Goal: Information Seeking & Learning: Check status

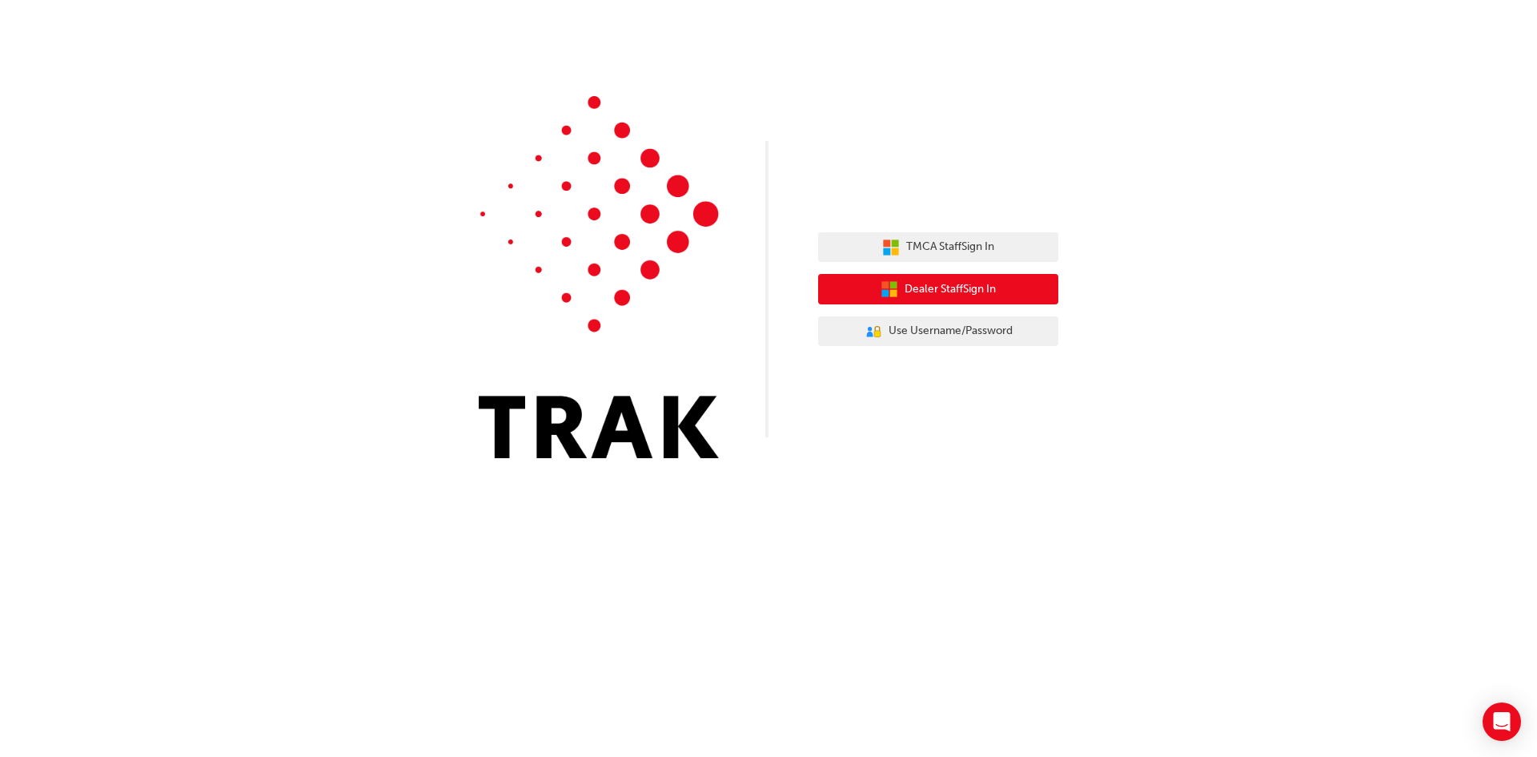
click at [957, 285] on span "Dealer Staff Sign In" at bounding box center [950, 289] width 91 height 18
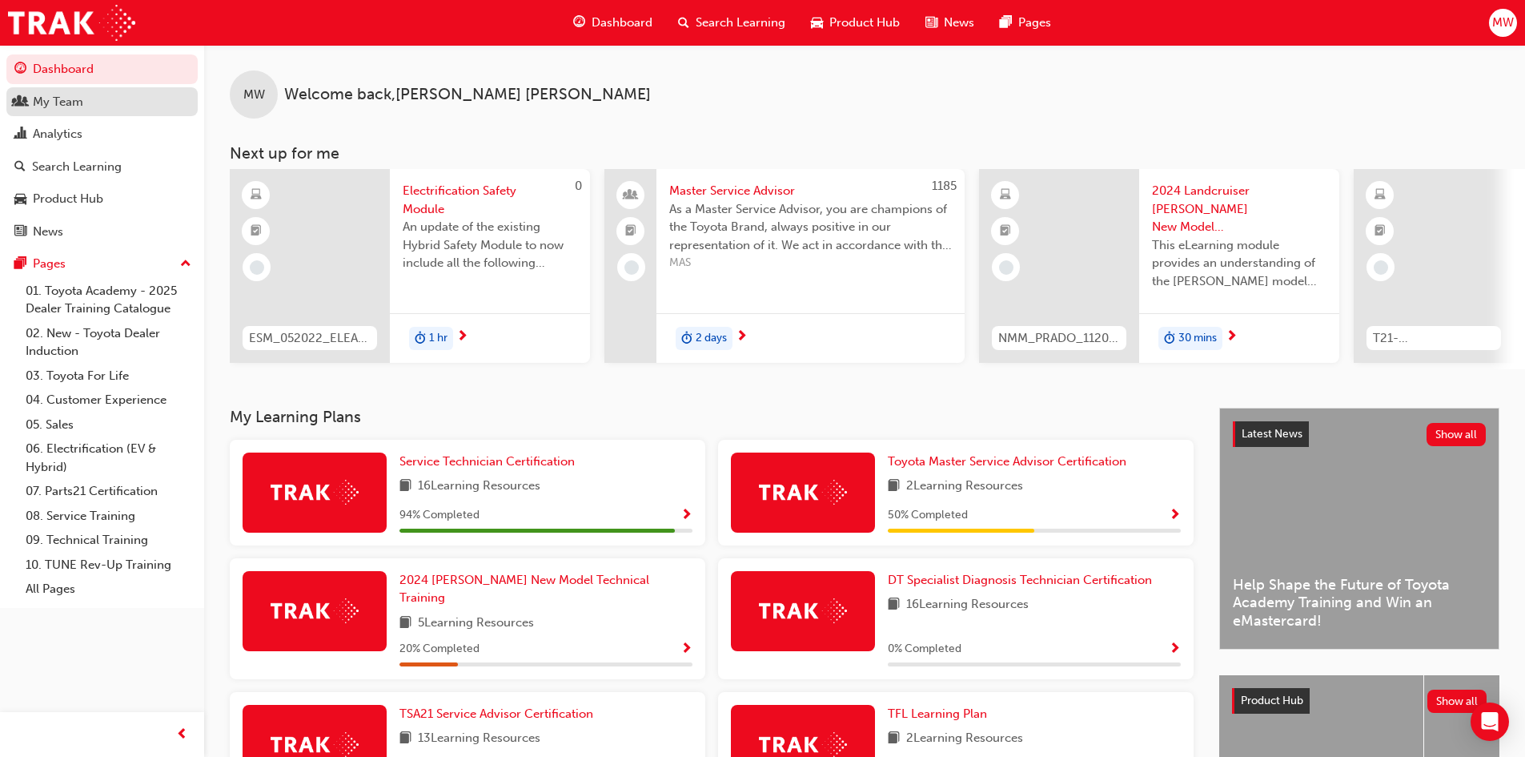
click at [64, 100] on div "My Team" at bounding box center [58, 102] width 50 height 18
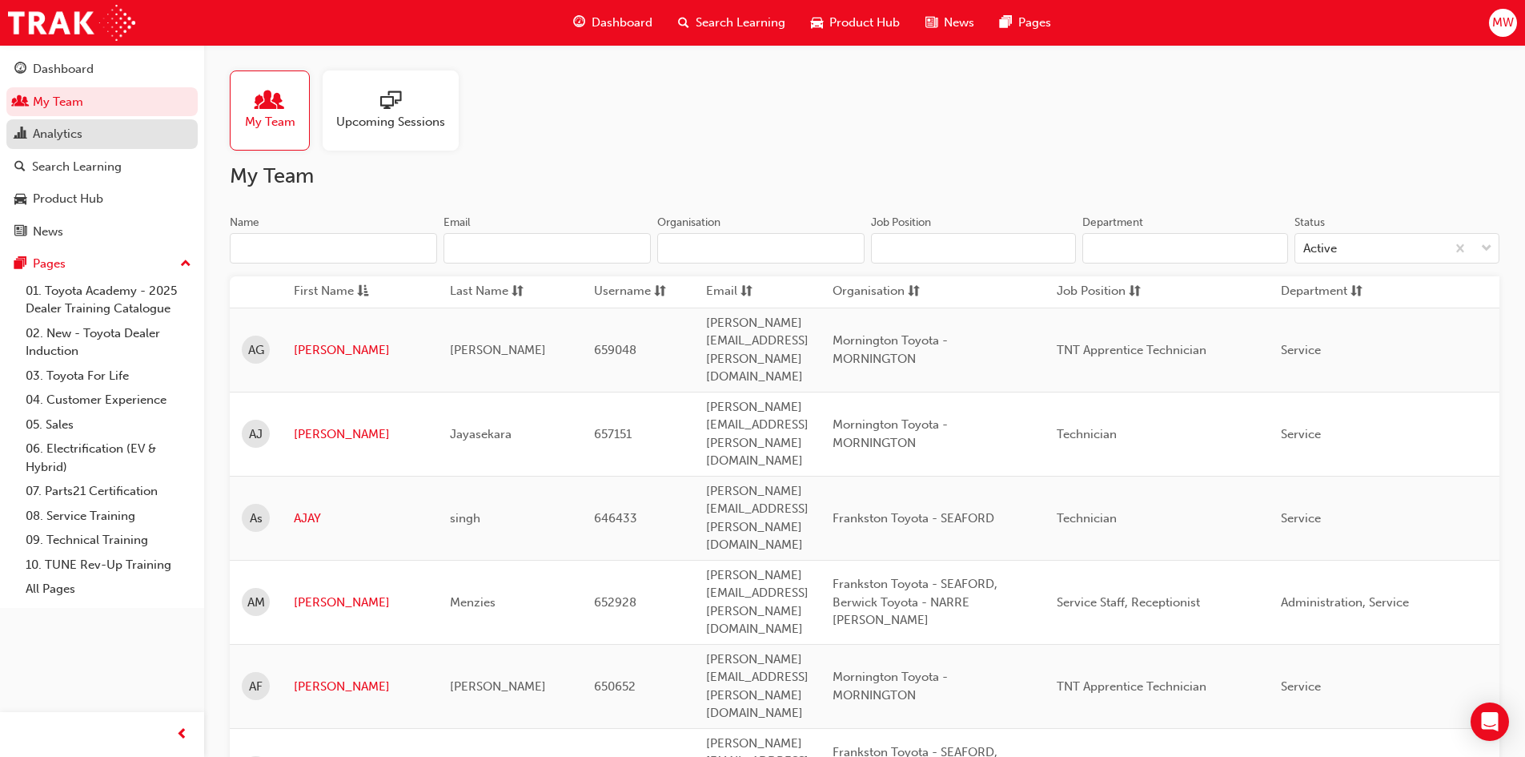
click at [61, 130] on div "Analytics" at bounding box center [58, 134] width 50 height 18
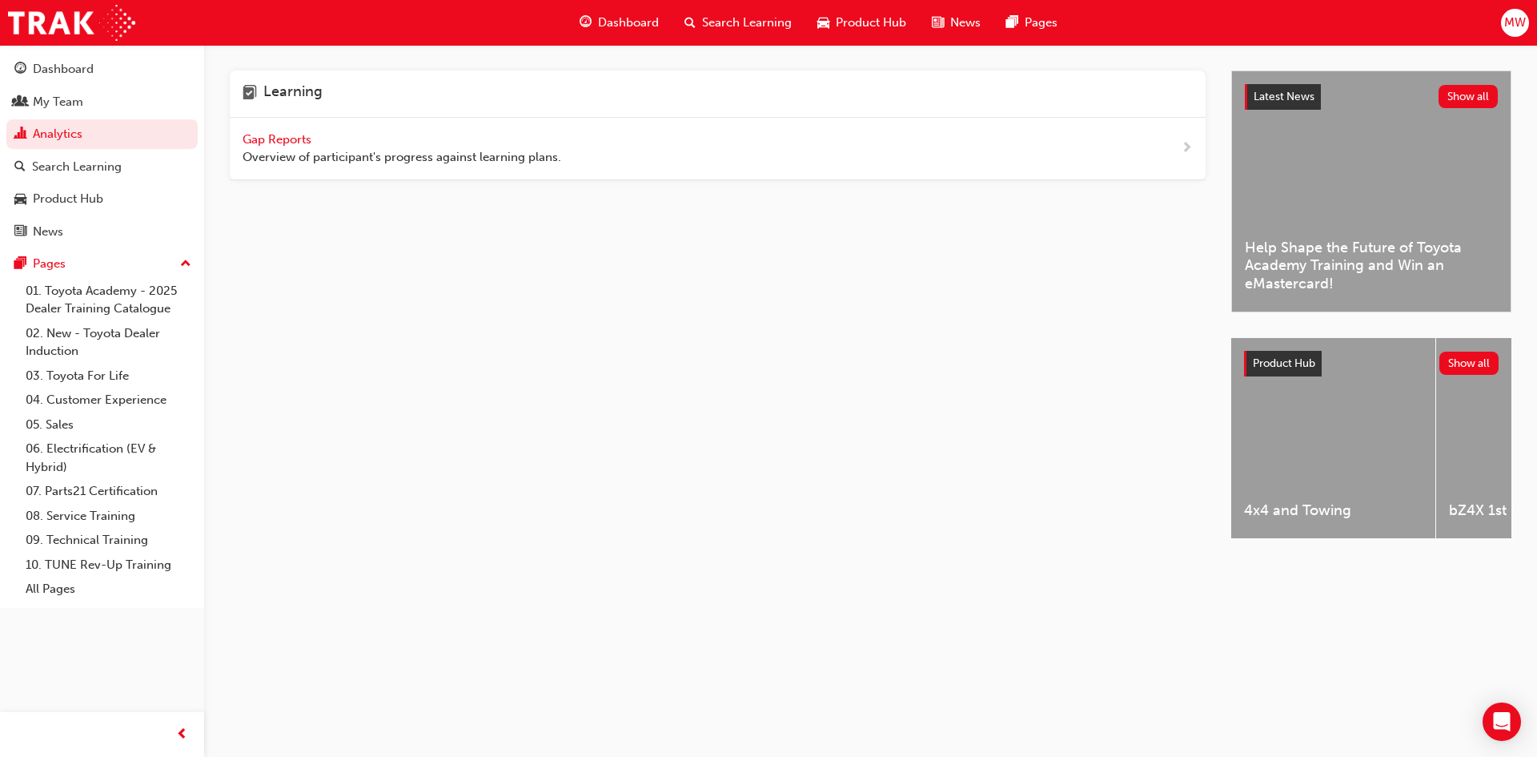
click at [291, 137] on span "Gap Reports" at bounding box center [279, 139] width 72 height 14
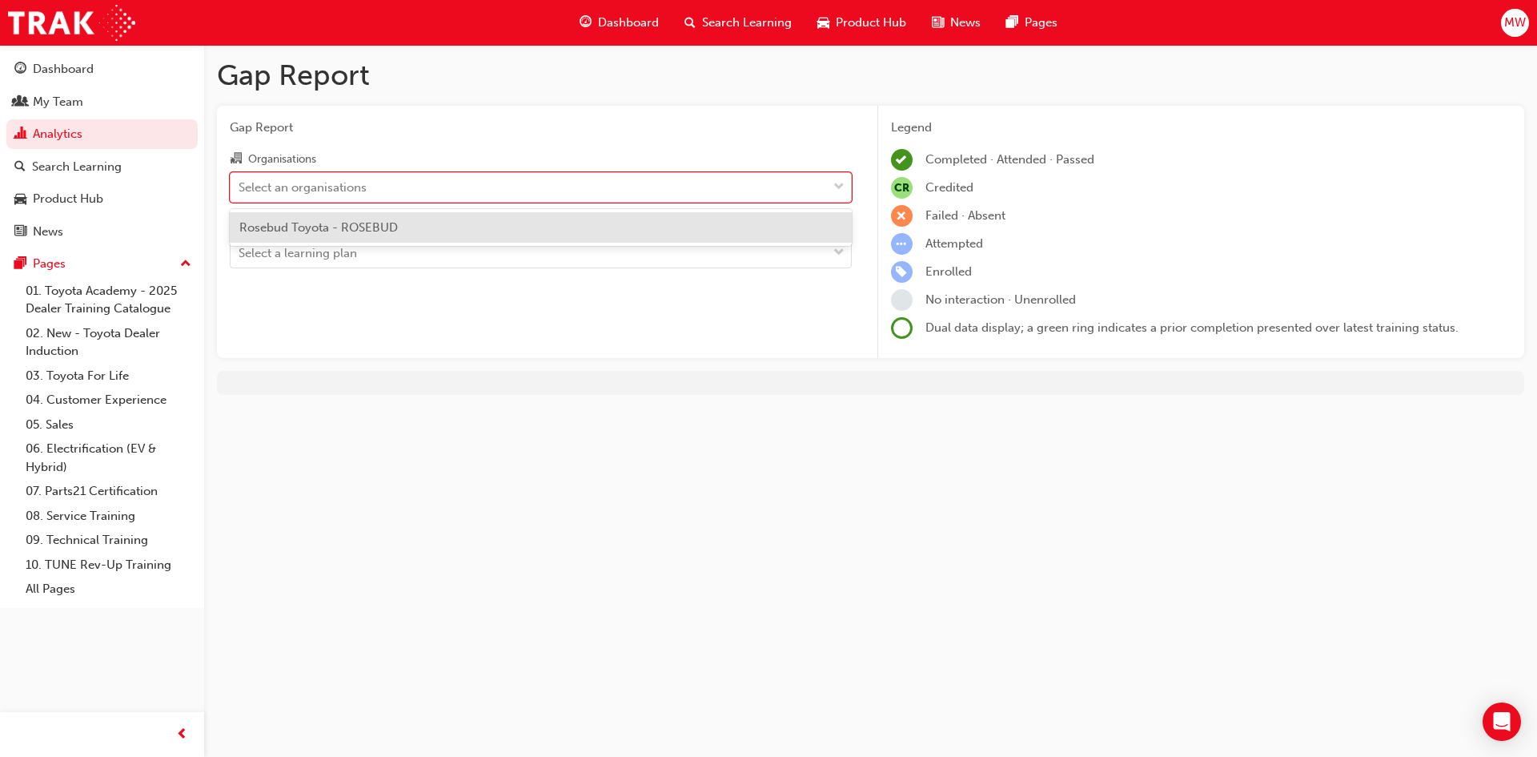
click at [398, 185] on div "Select an organisations" at bounding box center [529, 187] width 596 height 28
click at [240, 185] on input "Organisations option Rosebud Toyota - ROSEBUD focused, 1 of 1. 1 result availab…" at bounding box center [240, 186] width 2 height 14
click at [373, 229] on span "Rosebud Toyota - ROSEBUD" at bounding box center [318, 227] width 159 height 14
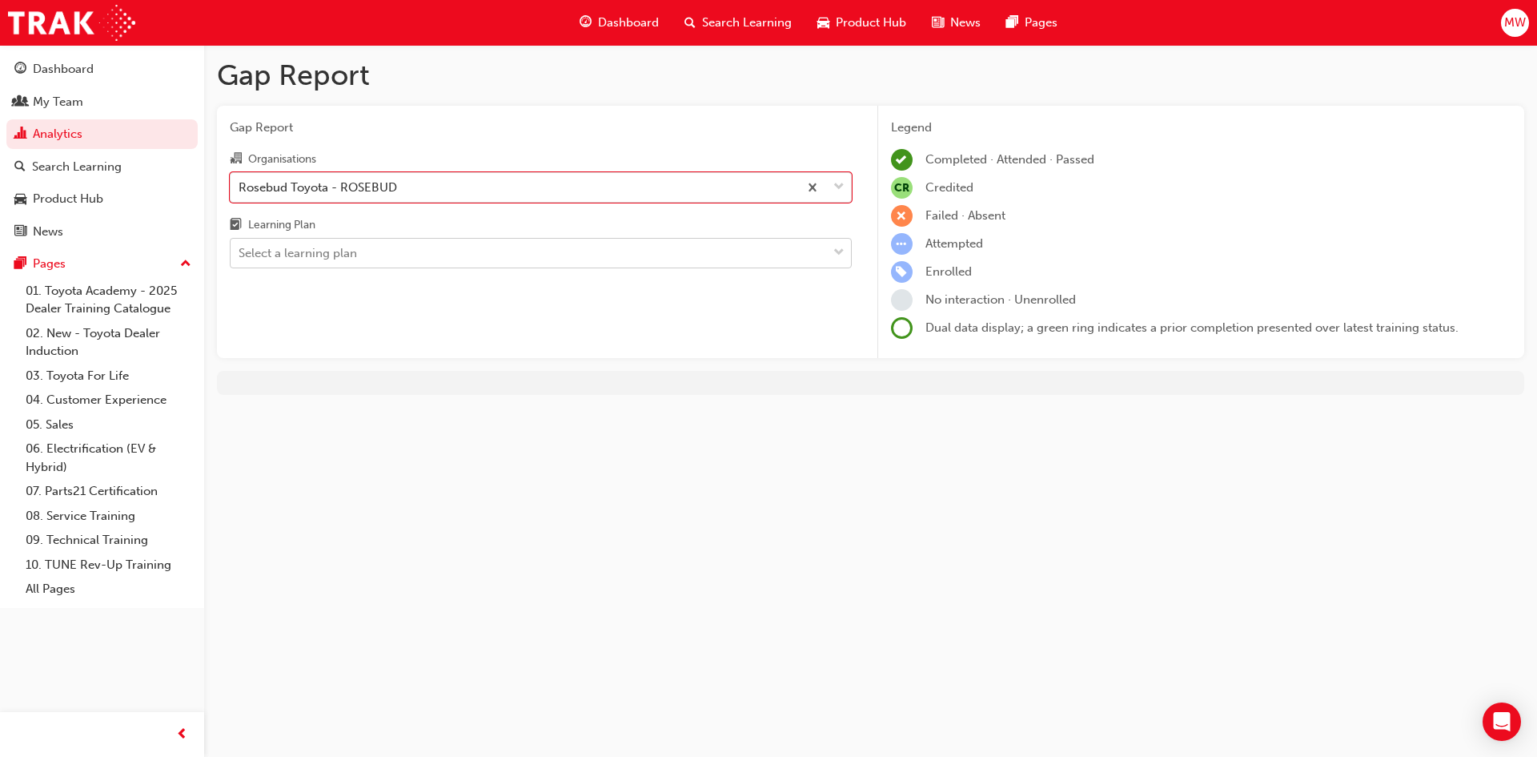
click at [394, 257] on div "Select a learning plan" at bounding box center [529, 253] width 596 height 28
click at [240, 257] on input "Learning Plan Select a learning plan" at bounding box center [240, 253] width 2 height 14
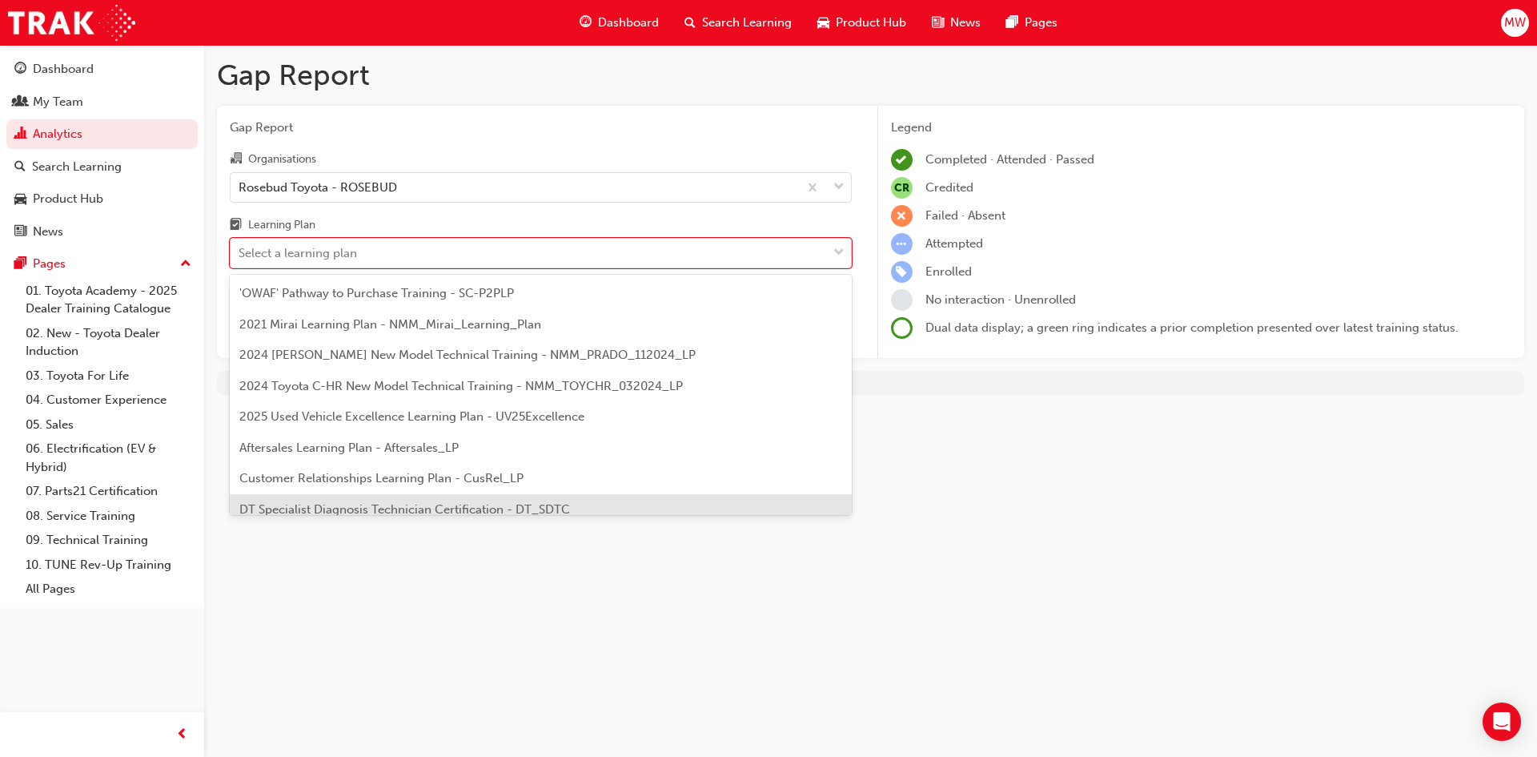
scroll to position [80, 0]
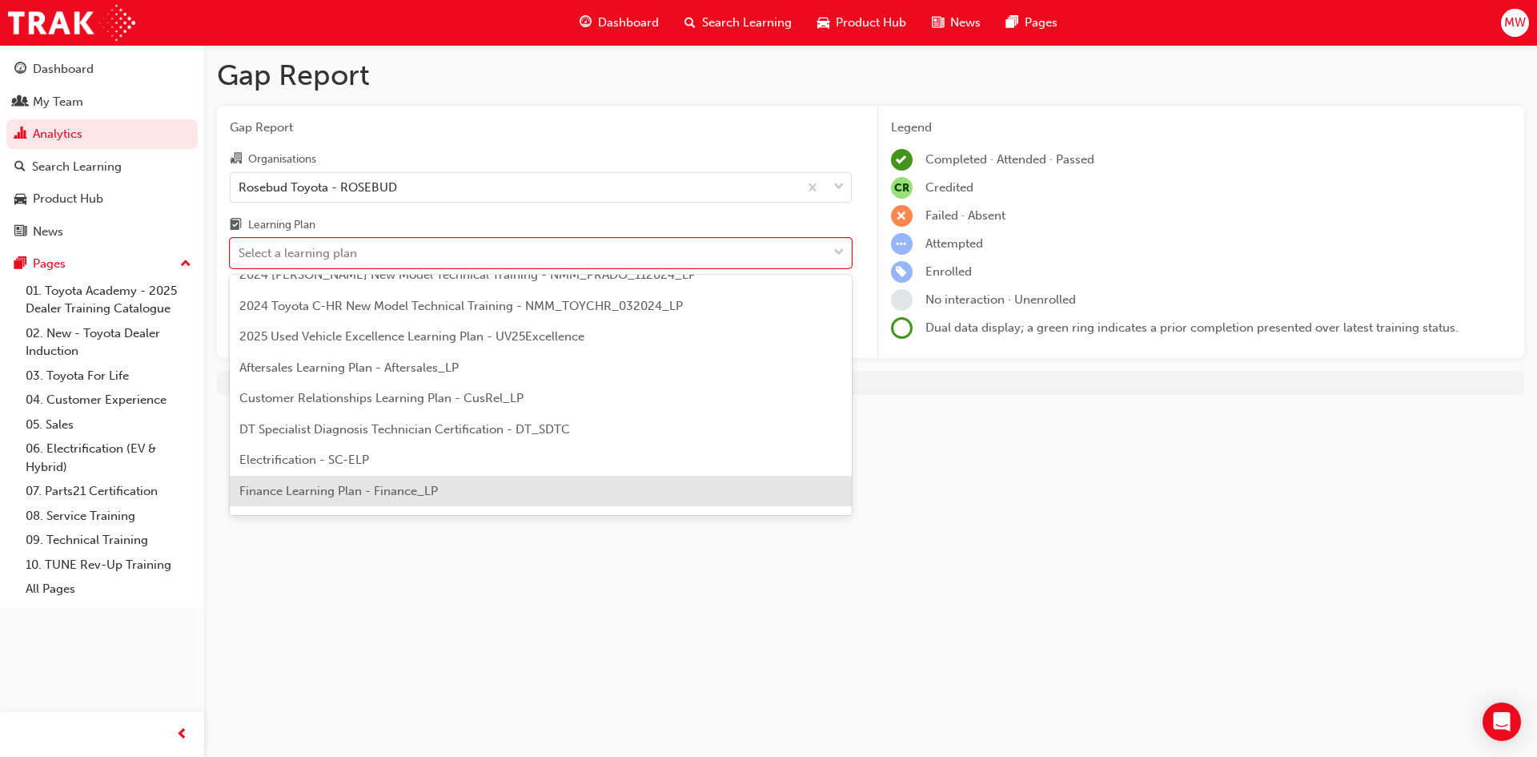
click at [646, 584] on div "Gap Report Gap Report Organisations Rosebud Toyota - ROSEBUD Learning Plan opti…" at bounding box center [768, 378] width 1537 height 757
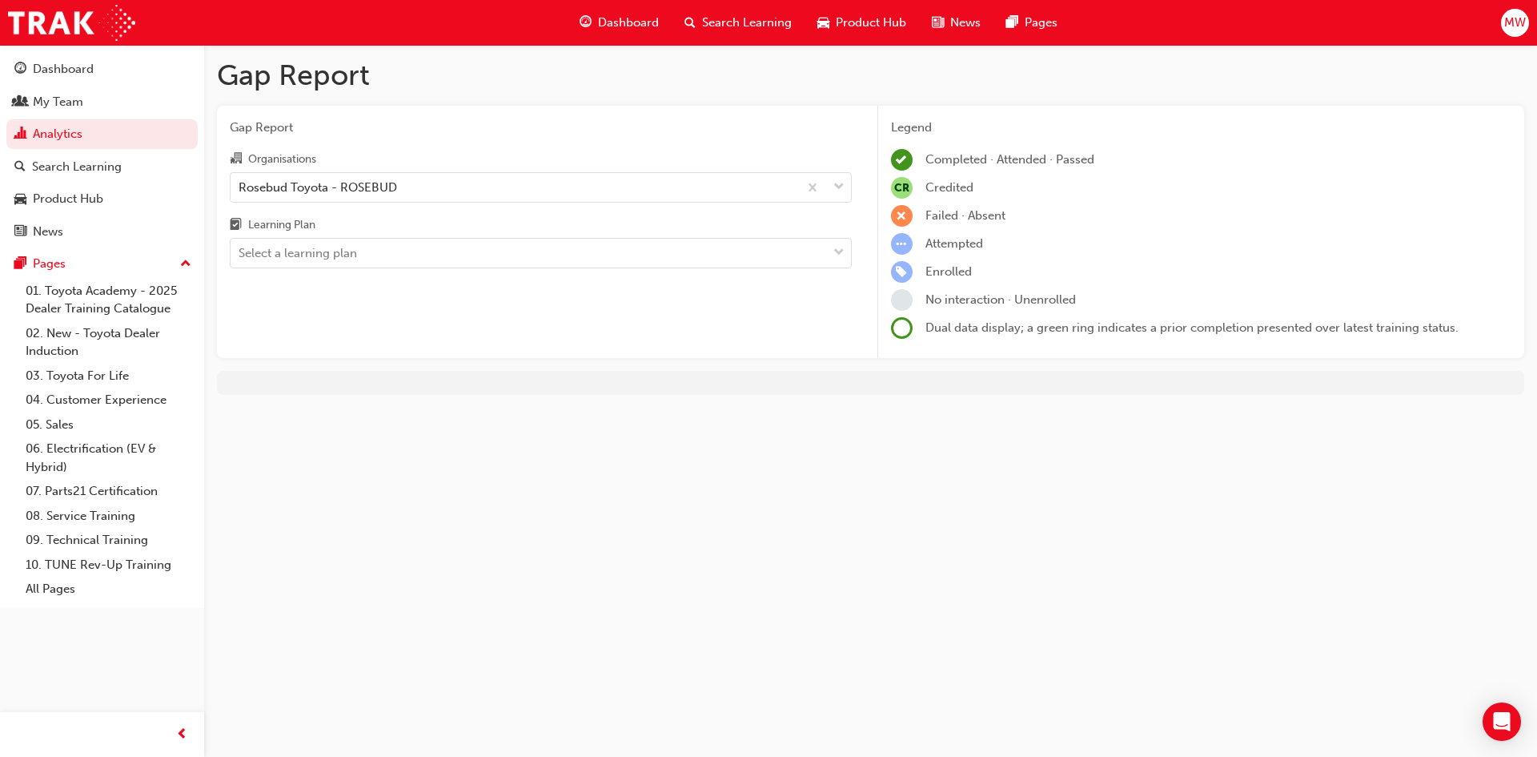
drag, startPoint x: 870, startPoint y: 524, endPoint x: 873, endPoint y: 512, distance: 11.5
click at [873, 514] on div "Gap Report Gap Report Organisations Rosebud Toyota - ROSEBUD Learning Plan Sele…" at bounding box center [768, 378] width 1537 height 757
click at [592, 254] on div "Select a learning plan" at bounding box center [529, 253] width 596 height 28
click at [240, 254] on input "Learning Plan Select a learning plan" at bounding box center [240, 253] width 2 height 14
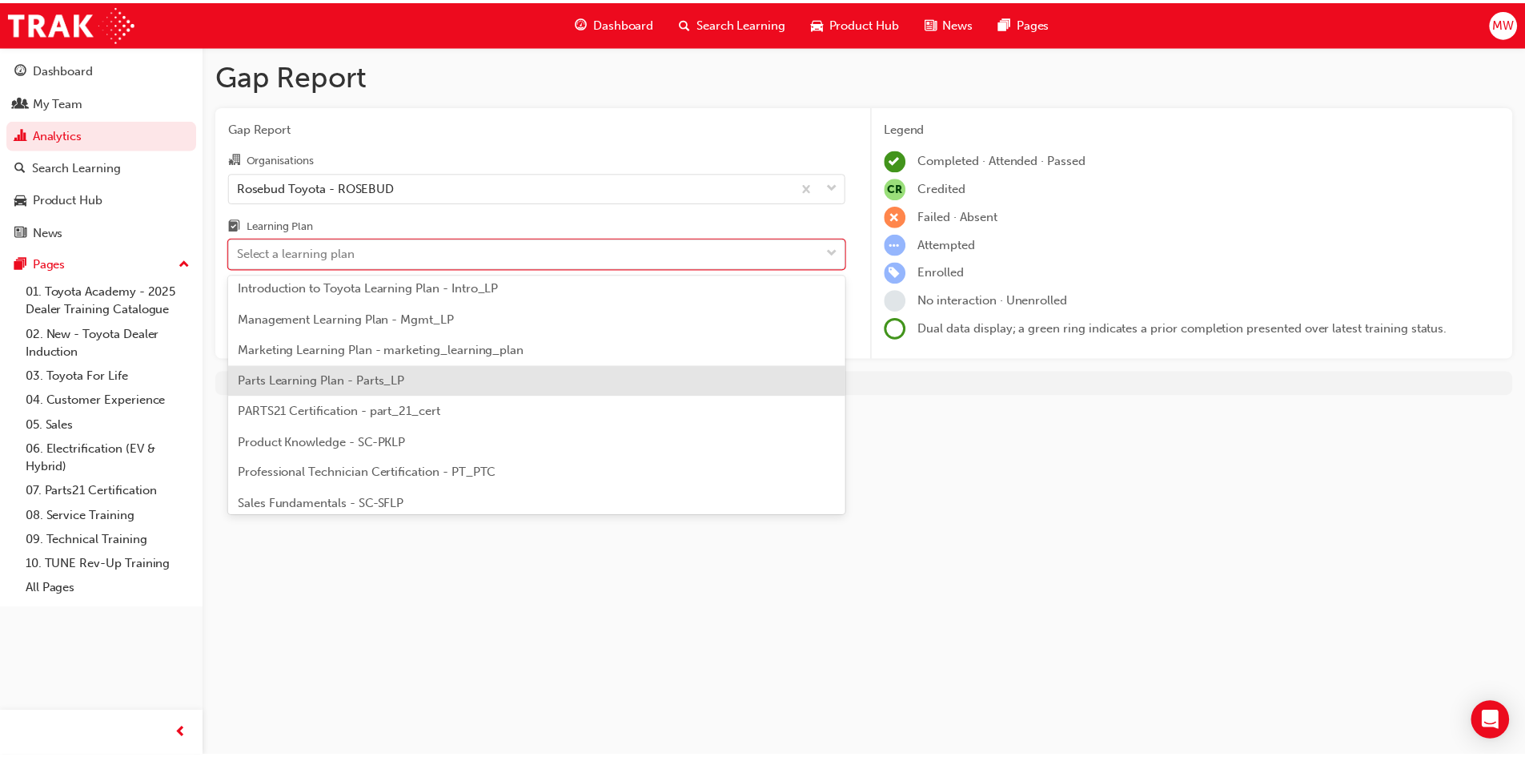
scroll to position [400, 0]
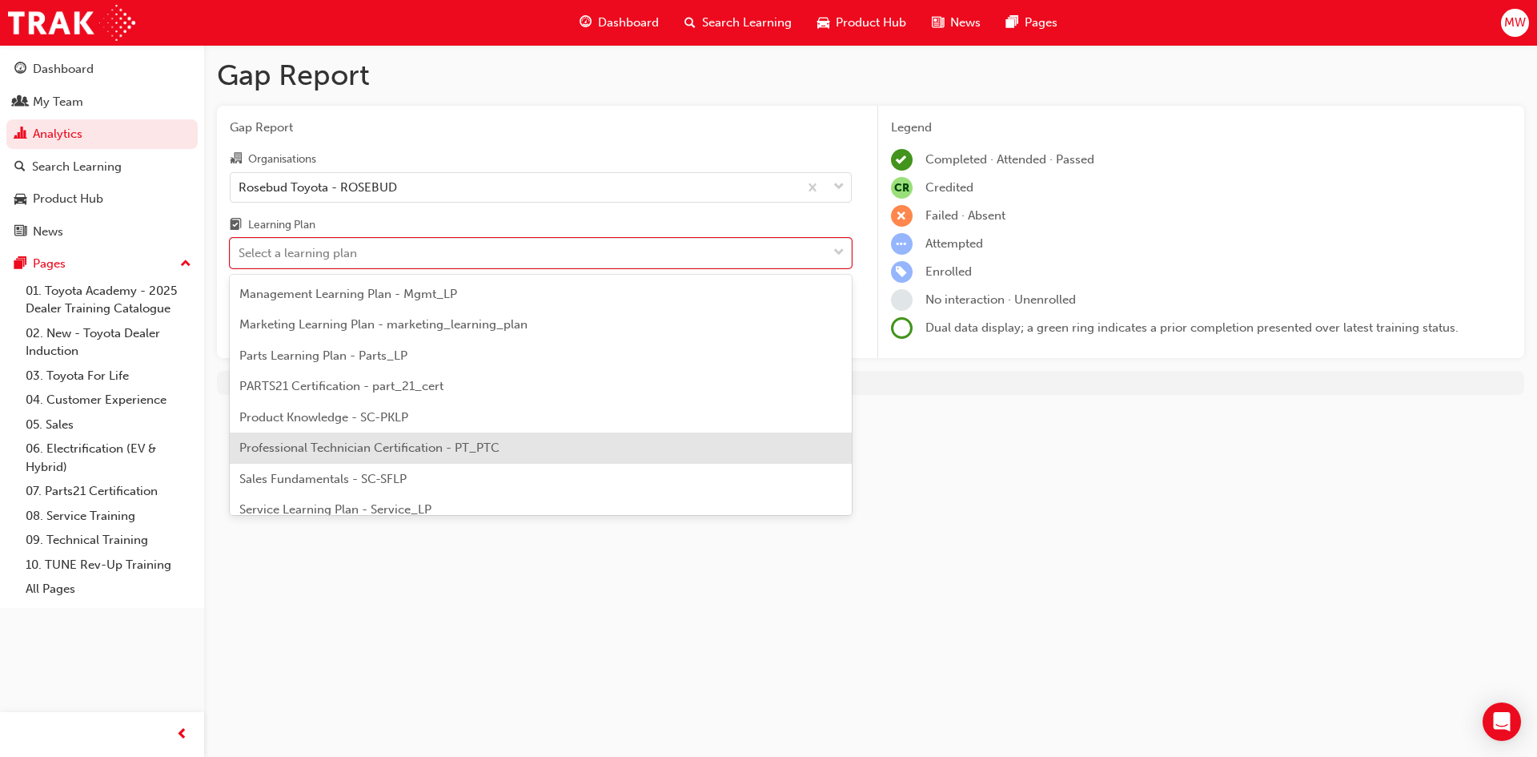
click at [551, 447] on div "Professional Technician Certification - PT_PTC" at bounding box center [541, 447] width 622 height 31
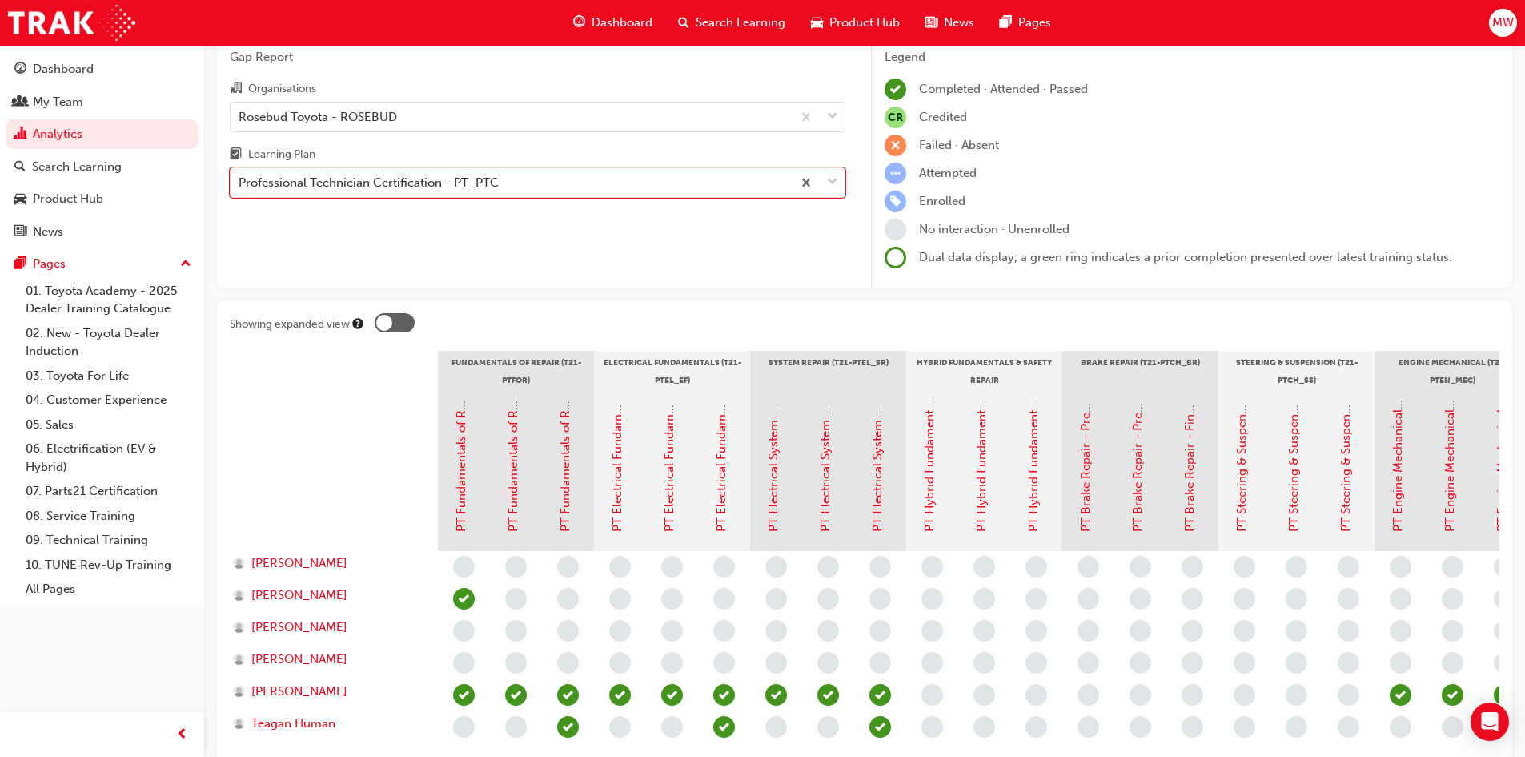
scroll to position [43, 0]
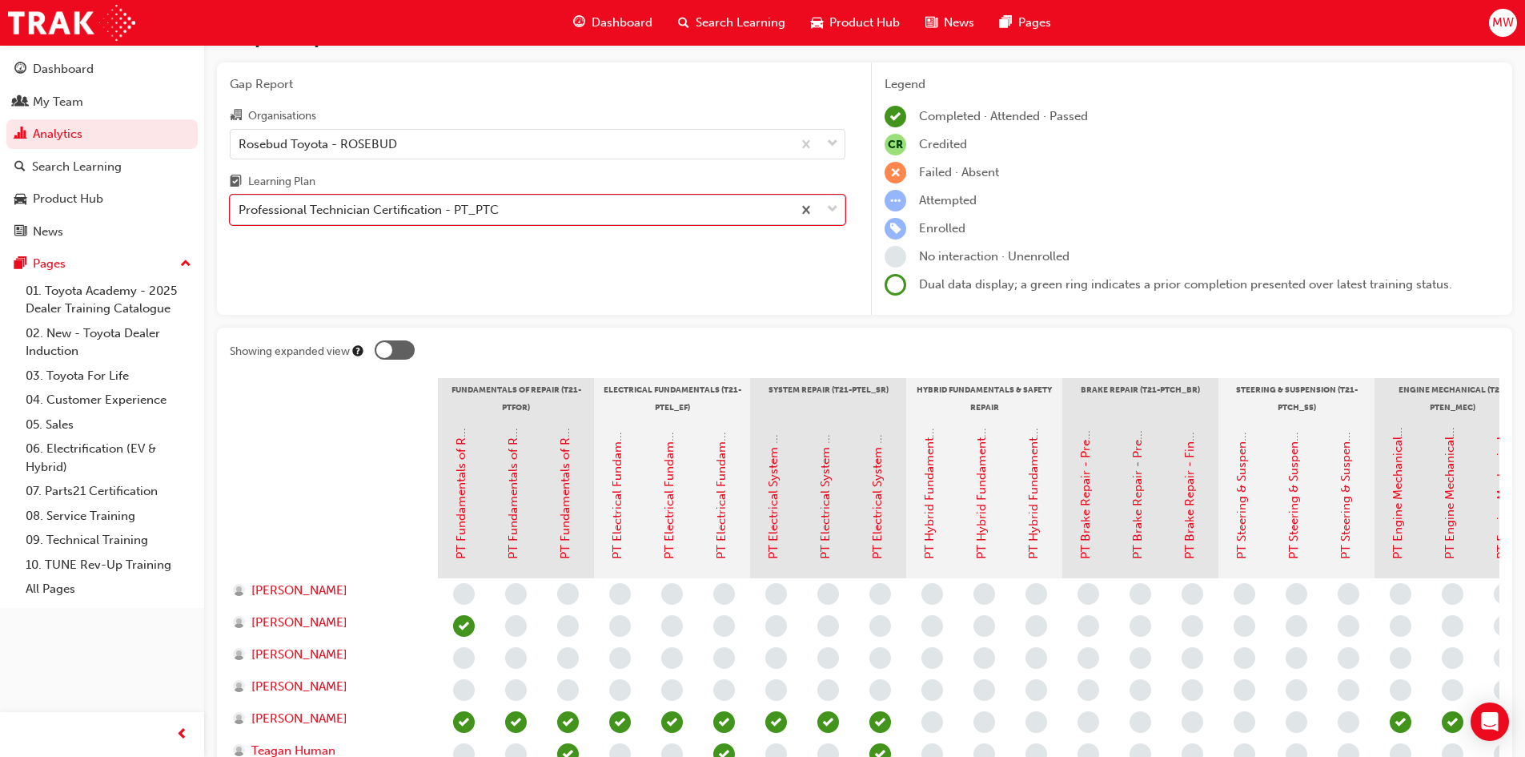
click at [450, 214] on div "Professional Technician Certification - PT_PTC" at bounding box center [369, 210] width 260 height 18
click at [240, 214] on input "Learning Plan option Professional Technician Certification - PT_PTC, selected. …" at bounding box center [240, 210] width 2 height 14
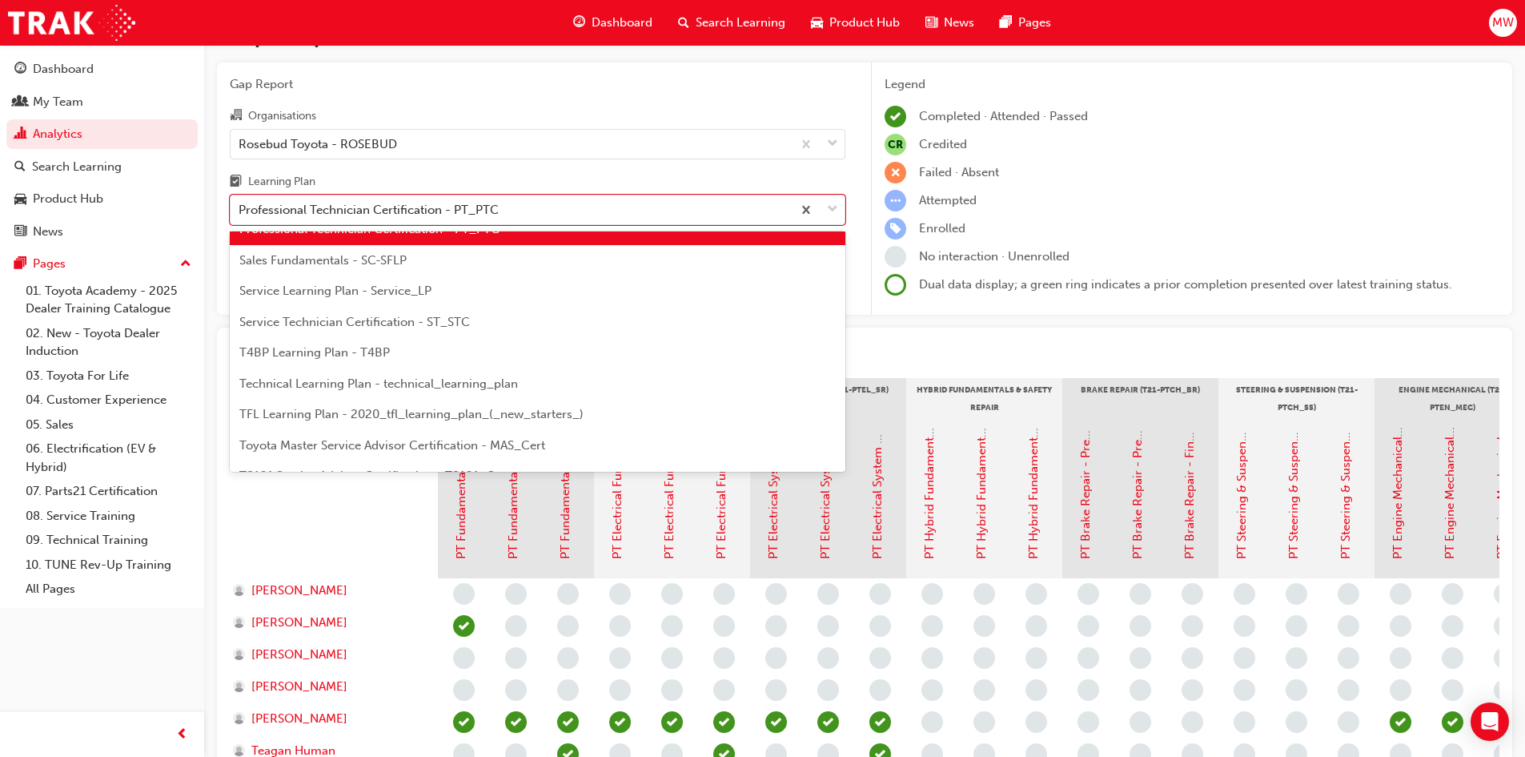
scroll to position [600, 0]
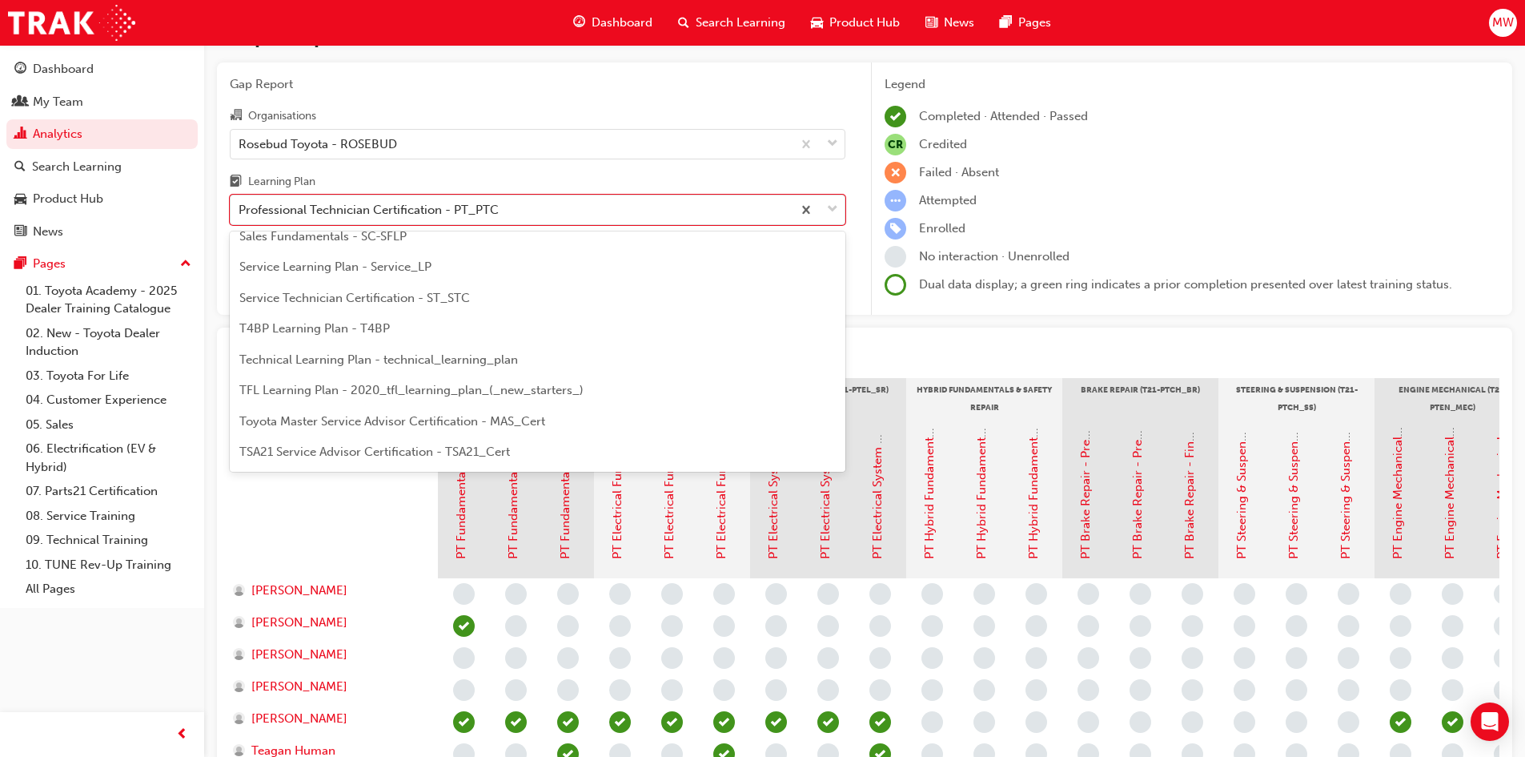
click at [483, 304] on div "Service Technician Certification - ST_STC" at bounding box center [538, 298] width 616 height 31
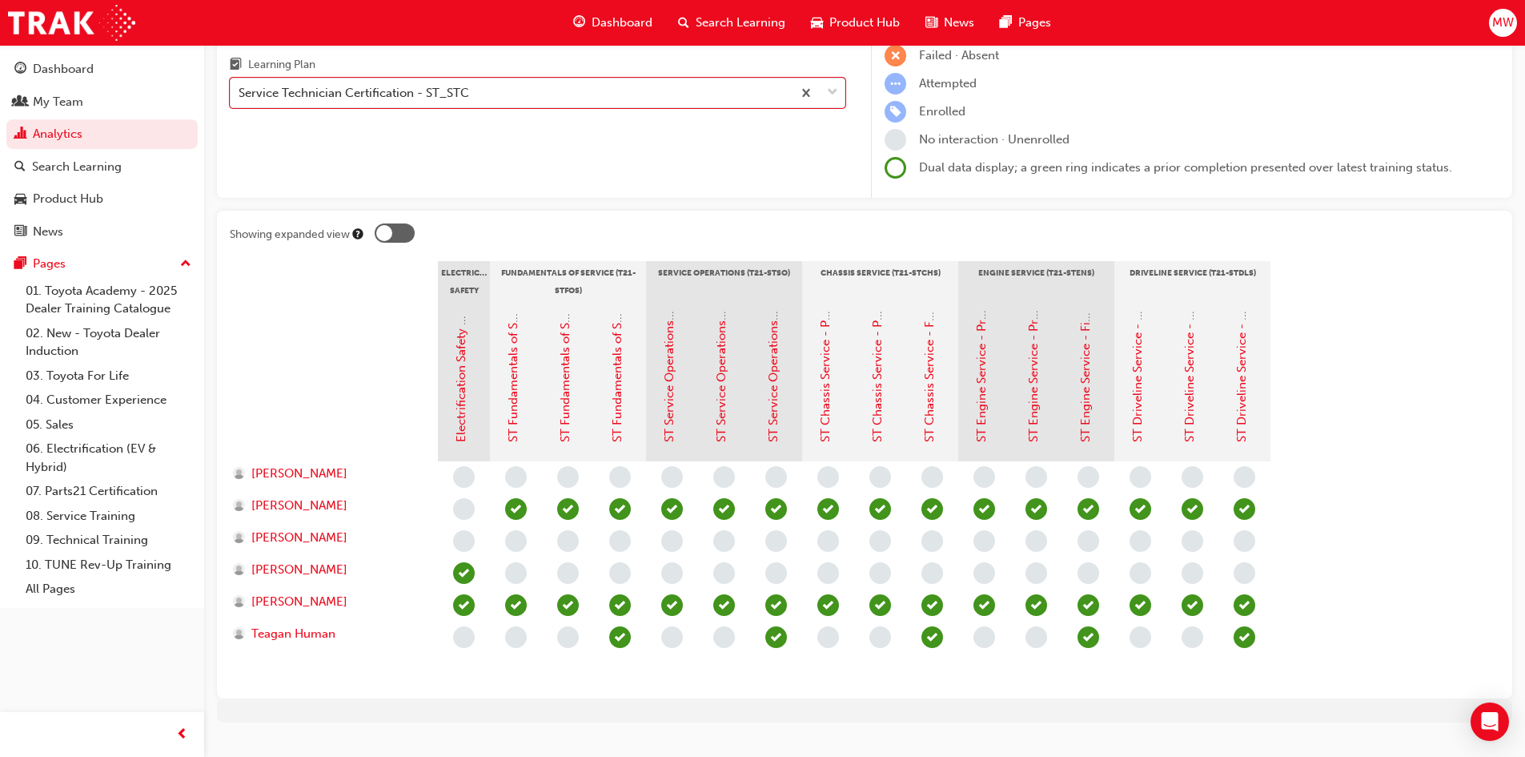
scroll to position [191, 0]
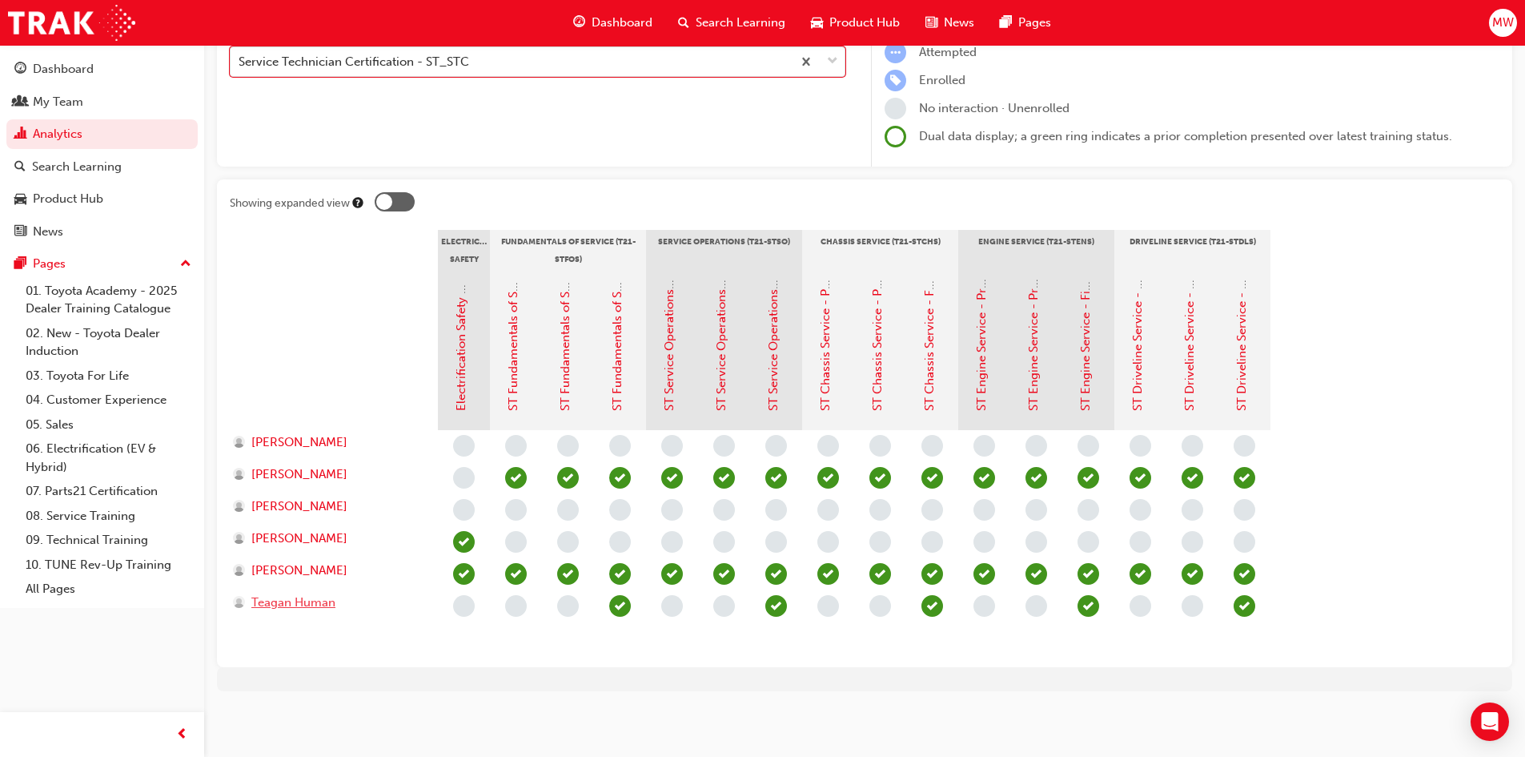
click at [303, 604] on span "Teagan Human" at bounding box center [293, 602] width 84 height 18
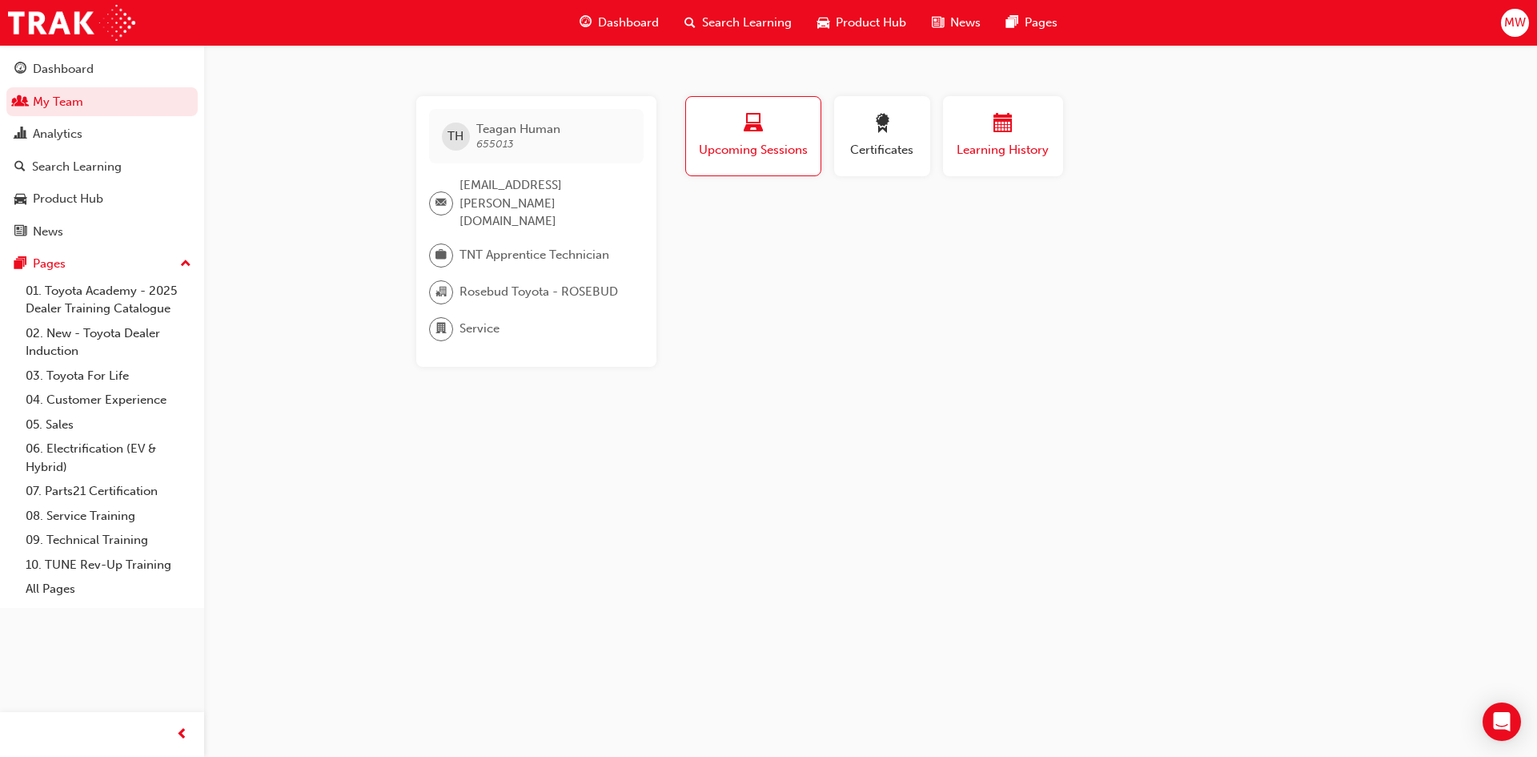
click at [1022, 134] on div "button" at bounding box center [1003, 126] width 96 height 25
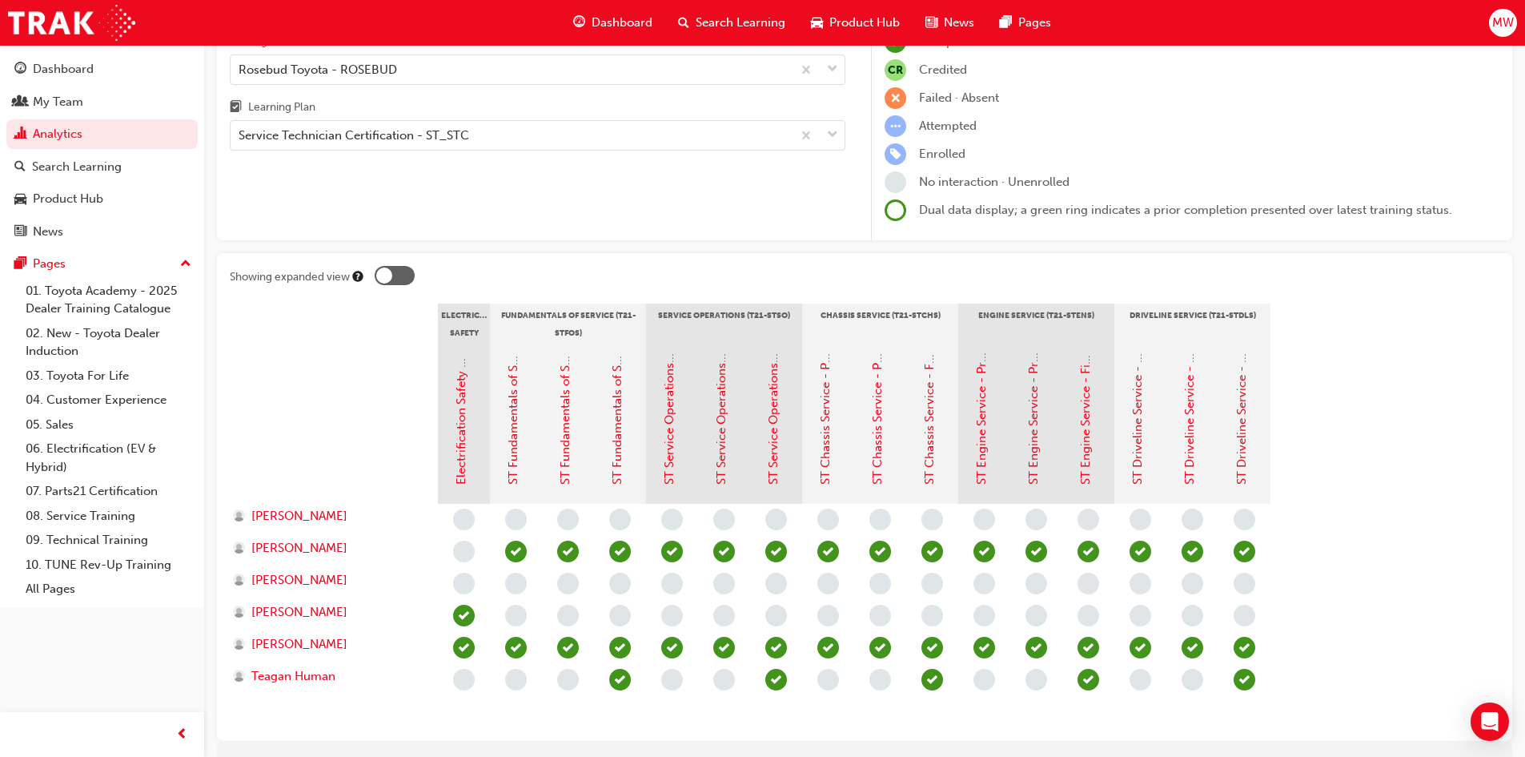
scroll to position [160, 0]
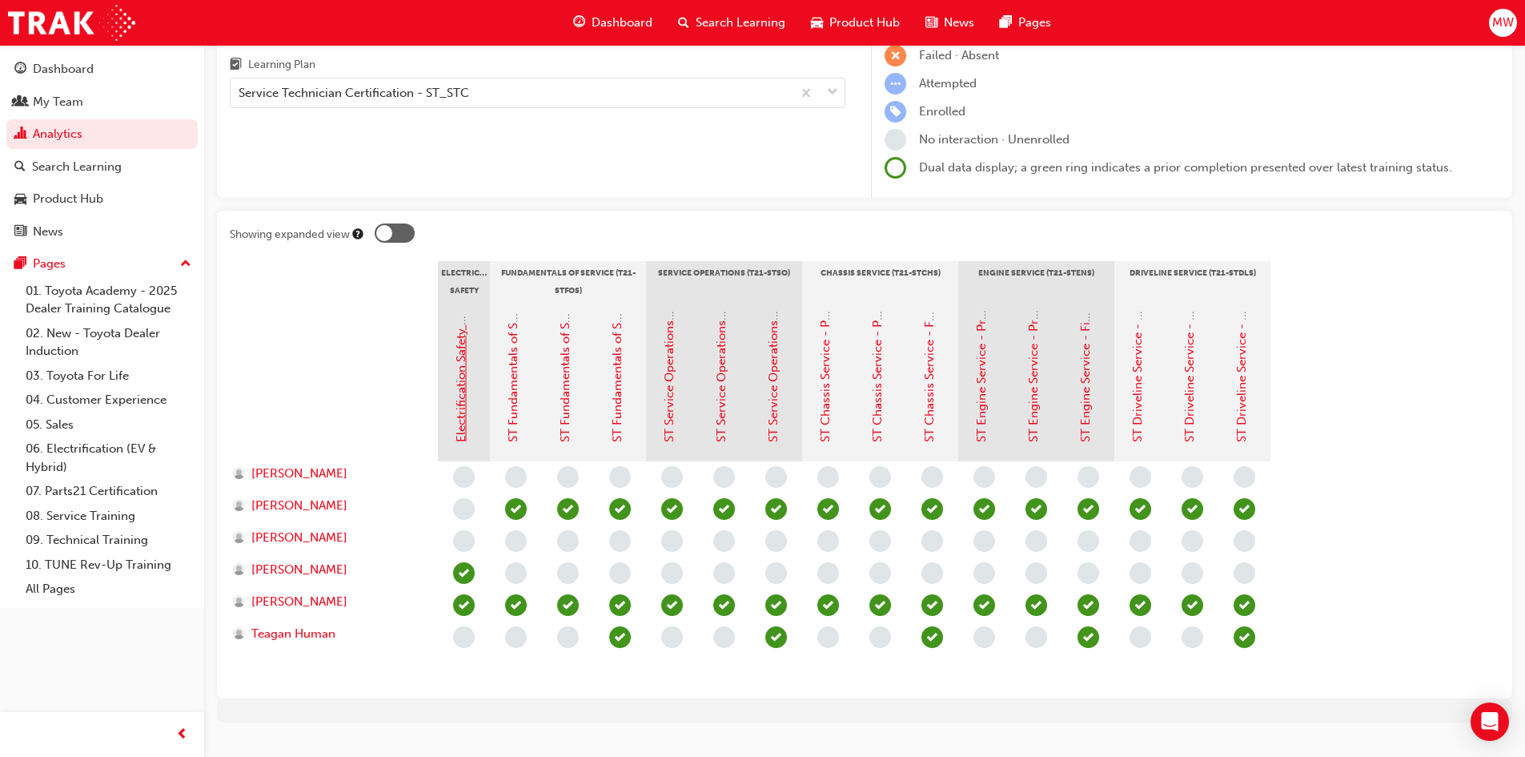
click at [459, 409] on link "Electrification Safety Module" at bounding box center [461, 362] width 14 height 159
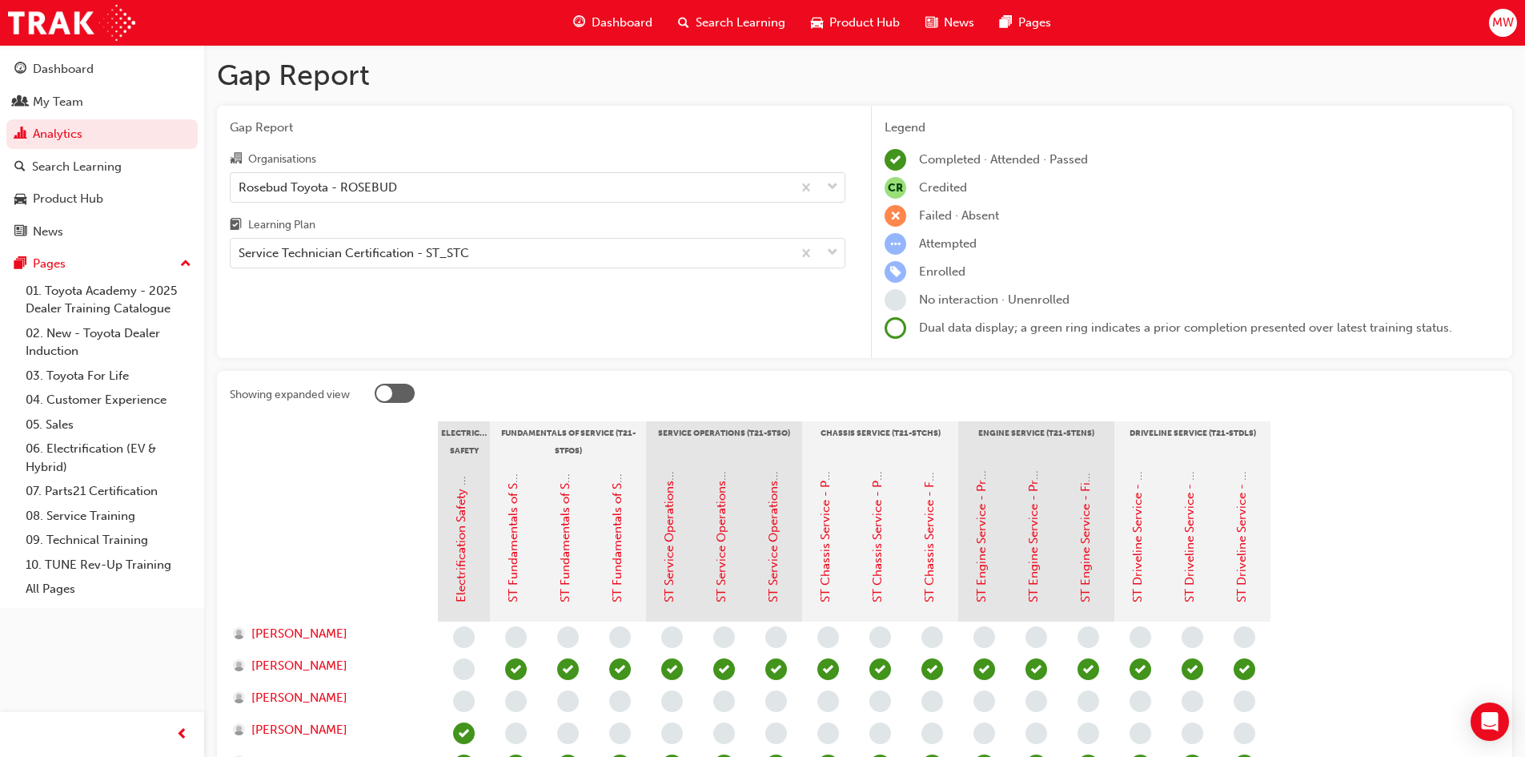
scroll to position [160, 0]
